Goal: Find contact information: Find contact information

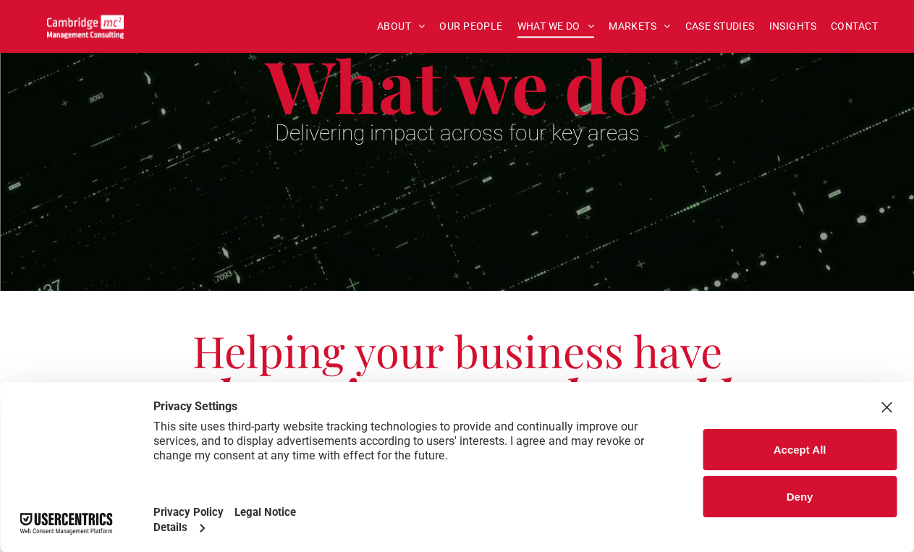
scroll to position [229, 0]
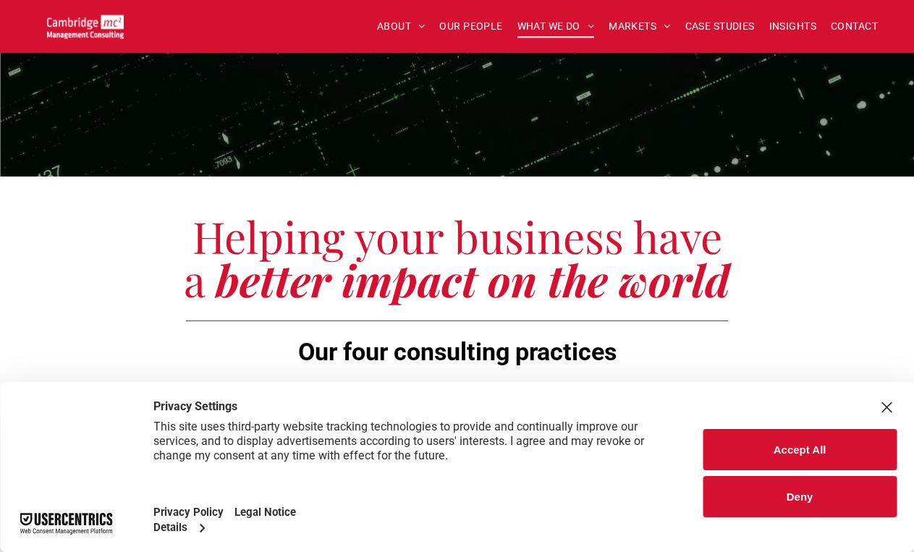
click at [879, 403] on div "Close Layer" at bounding box center [886, 407] width 20 height 20
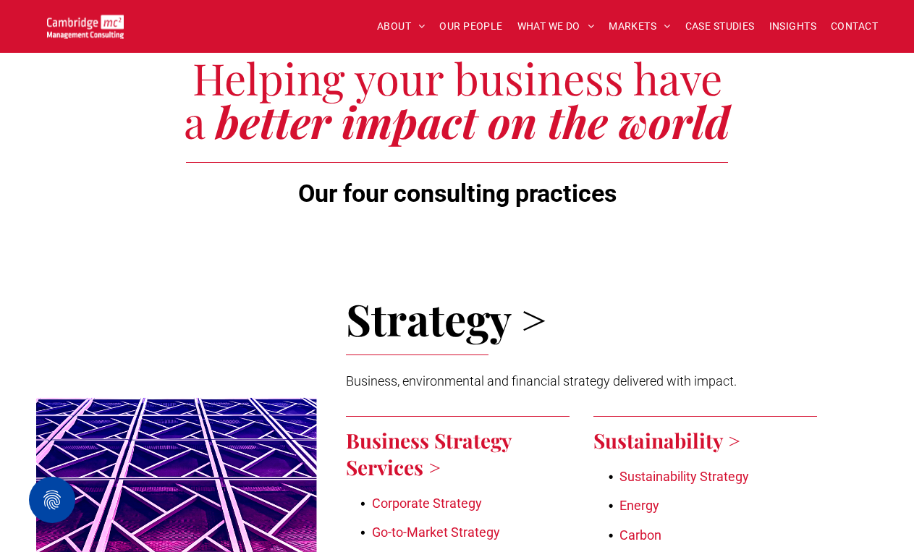
scroll to position [0, 0]
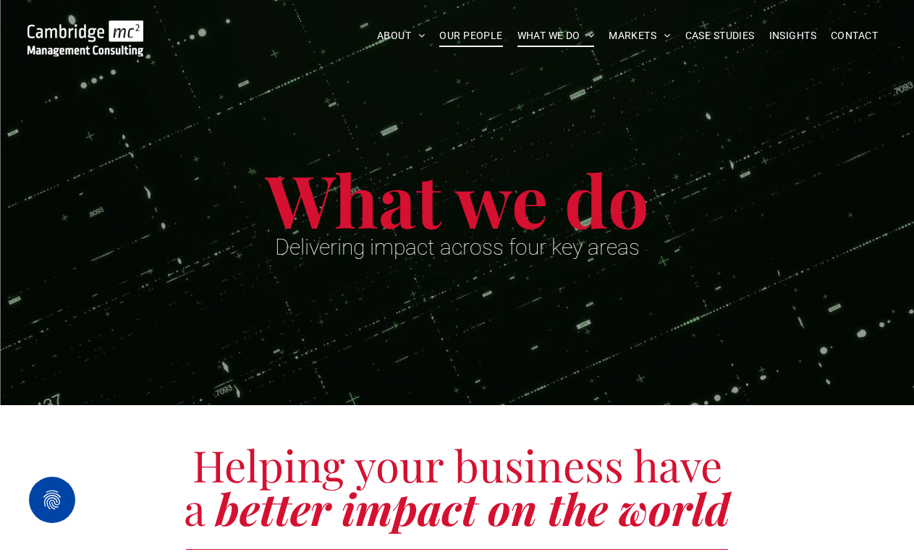
click at [485, 38] on span "OUR PEOPLE" at bounding box center [470, 36] width 63 height 22
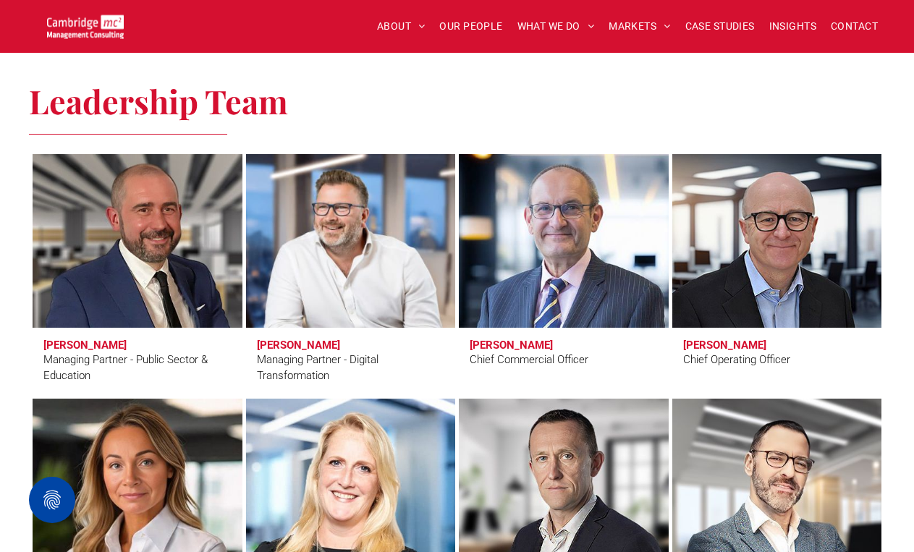
scroll to position [963, 0]
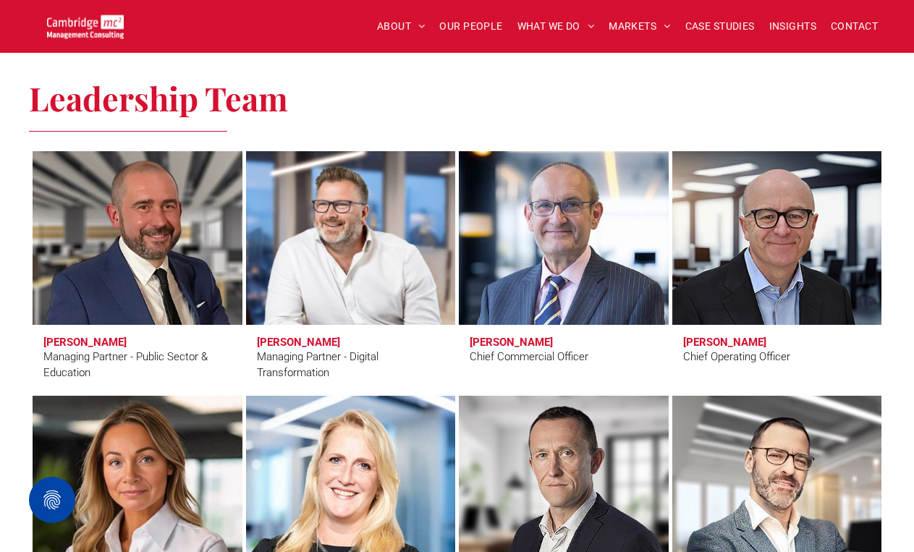
click at [311, 344] on h3 "[PERSON_NAME]" at bounding box center [298, 342] width 83 height 13
click at [316, 315] on link at bounding box center [350, 238] width 222 height 184
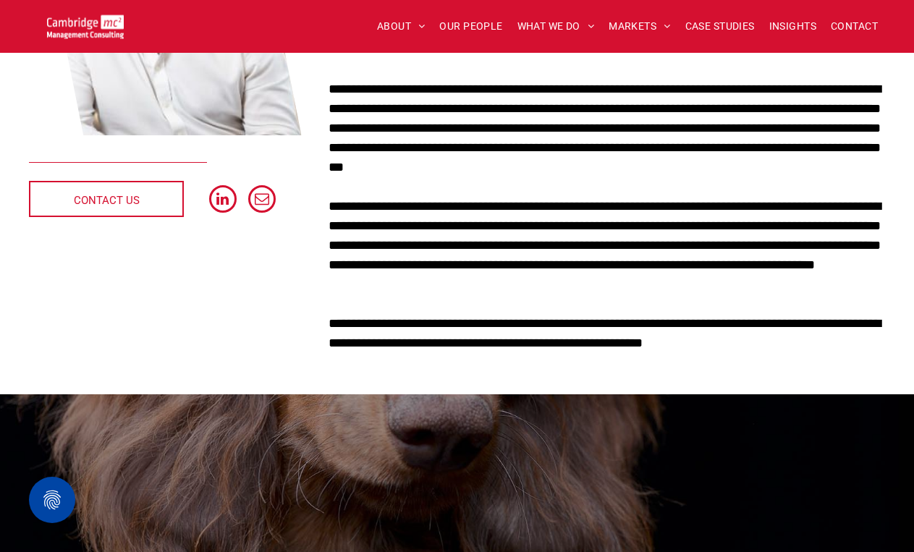
scroll to position [338, 0]
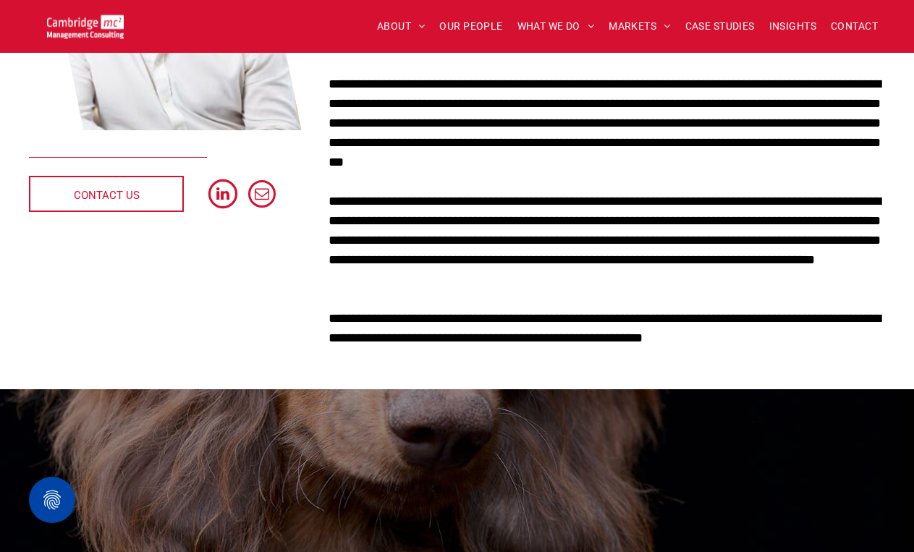
click at [224, 201] on span "linkedin" at bounding box center [222, 193] width 29 height 29
